Goal: Information Seeking & Learning: Learn about a topic

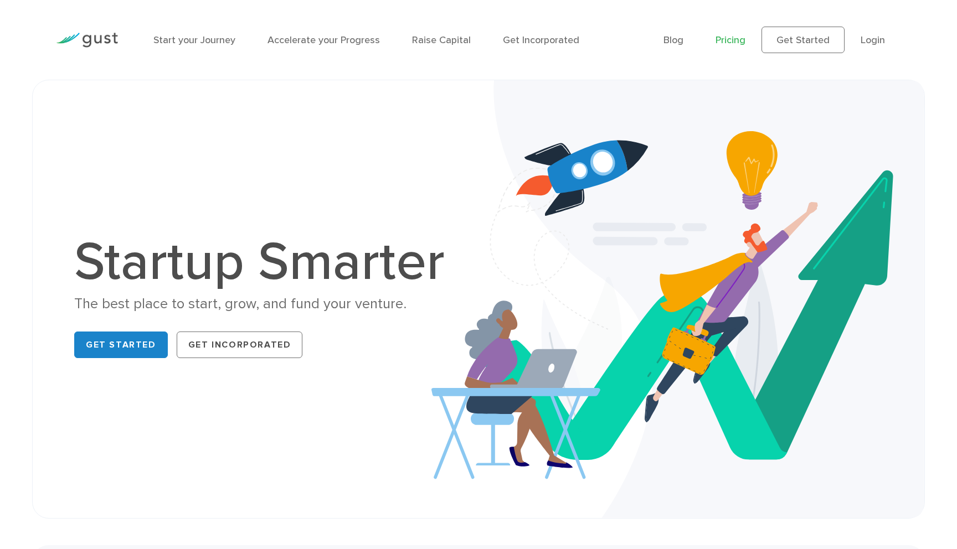
click at [727, 41] on link "Pricing" at bounding box center [731, 40] width 30 height 12
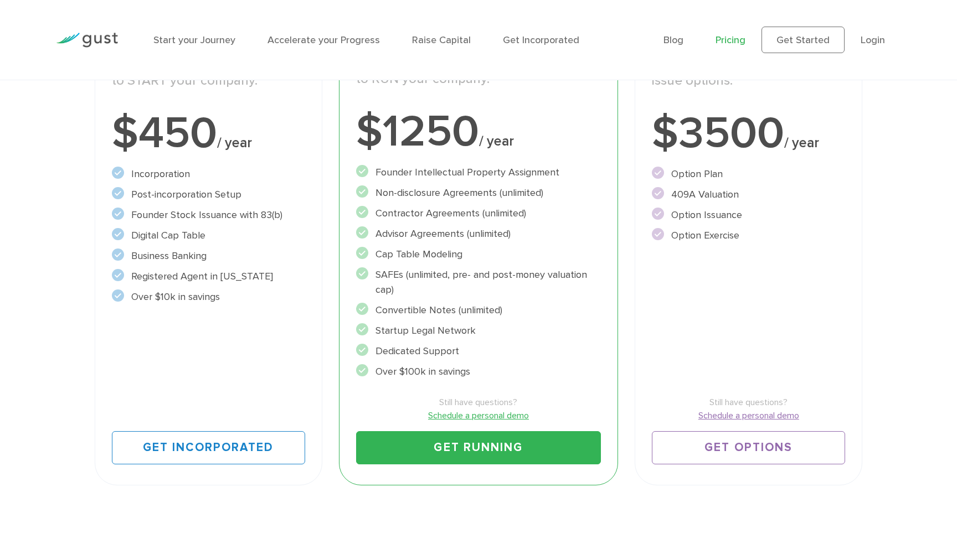
scroll to position [310, 0]
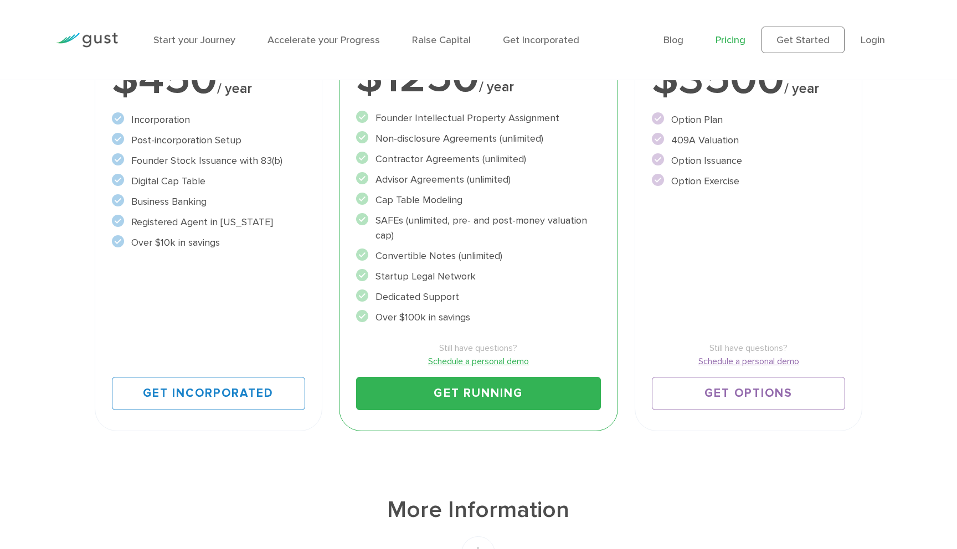
drag, startPoint x: 458, startPoint y: 124, endPoint x: 525, endPoint y: 143, distance: 69.9
click at [525, 143] on ul "Founder Intellectual Property Assignment" at bounding box center [478, 218] width 245 height 214
click at [447, 142] on li "Non-disclosure Agreements (unlimited)" at bounding box center [478, 138] width 245 height 15
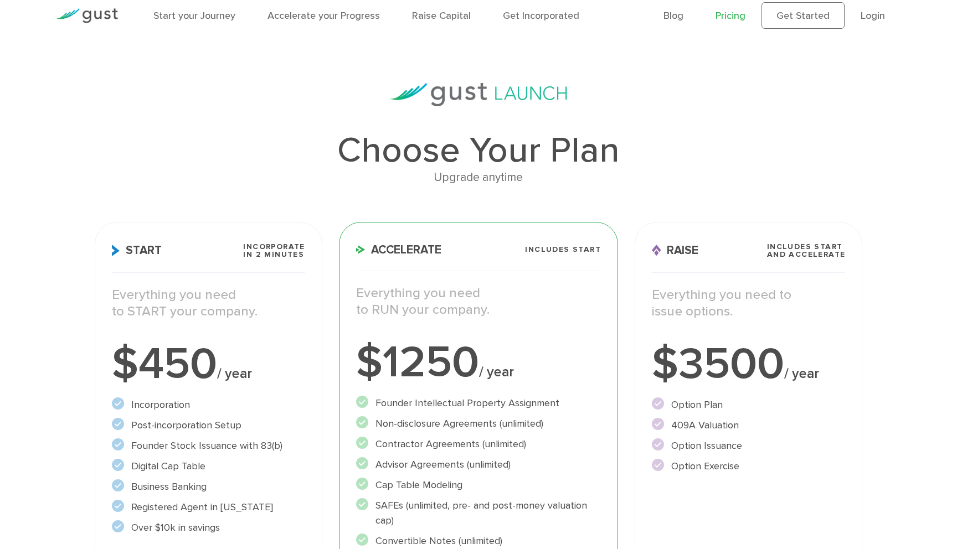
scroll to position [0, 0]
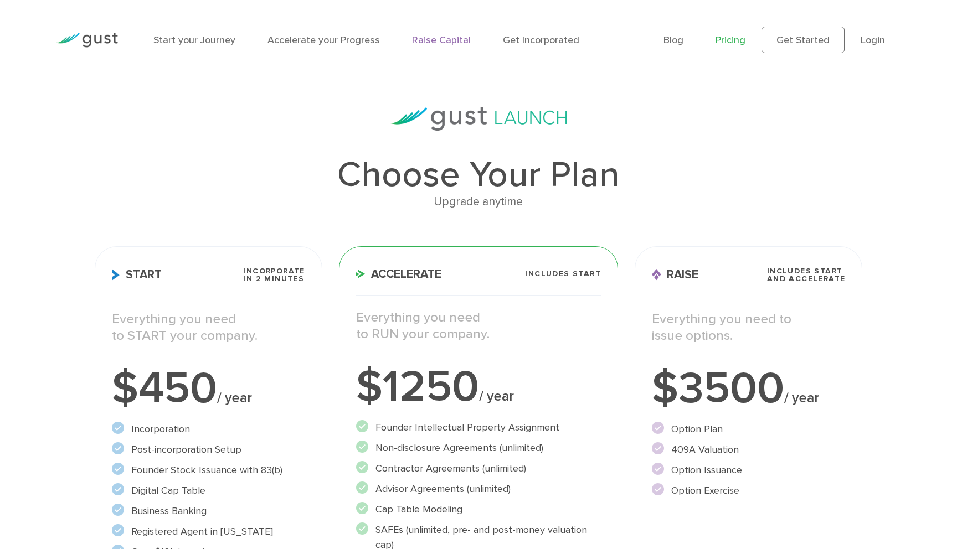
click at [439, 38] on link "Raise Capital" at bounding box center [441, 40] width 59 height 12
